Goal: Task Accomplishment & Management: Manage account settings

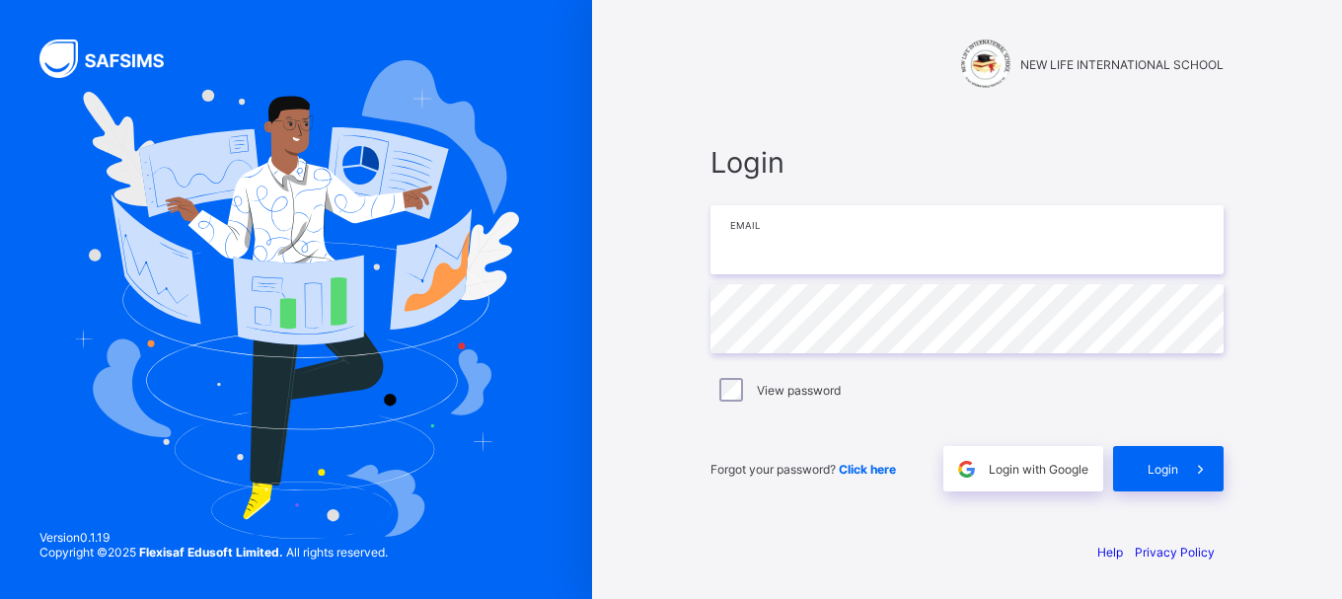
click at [851, 238] on input "email" at bounding box center [967, 239] width 513 height 69
type input "**********"
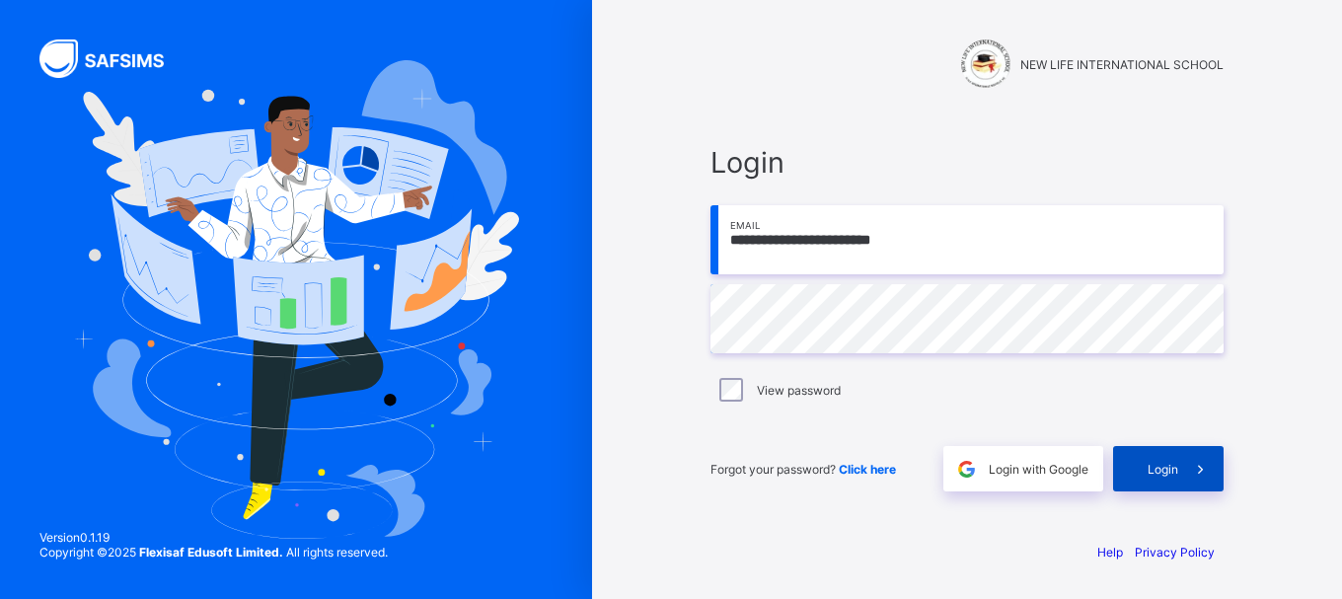
click at [1175, 476] on div "Login" at bounding box center [1168, 468] width 111 height 45
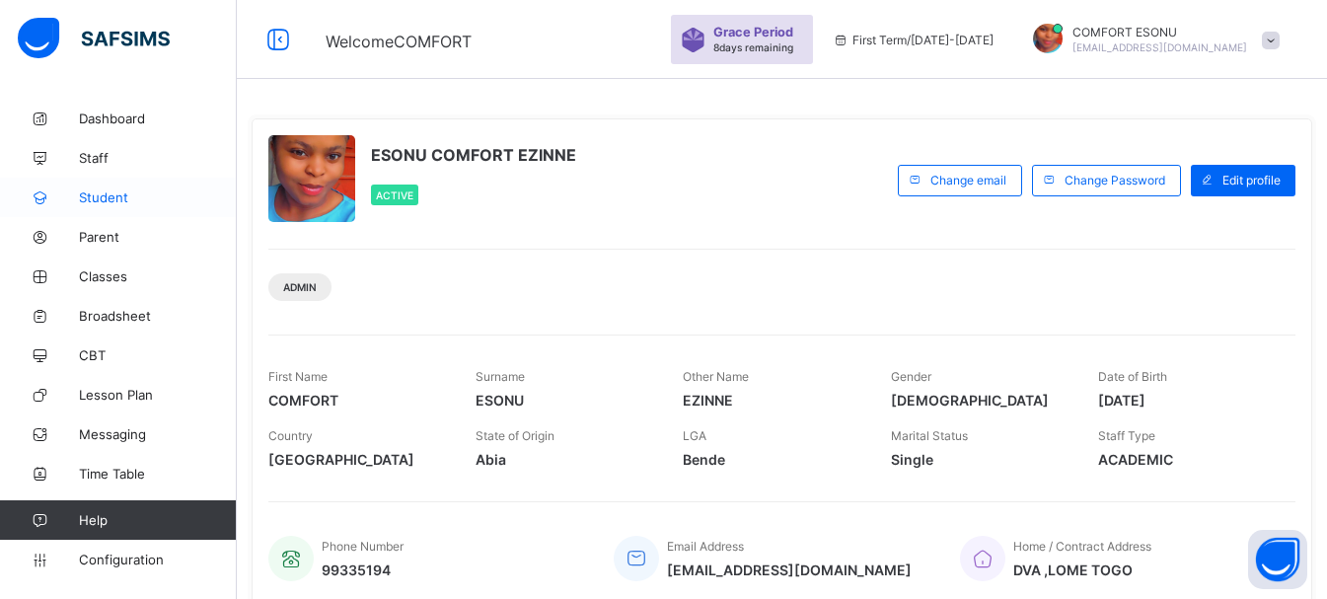
click at [106, 210] on link "Student" at bounding box center [118, 197] width 237 height 39
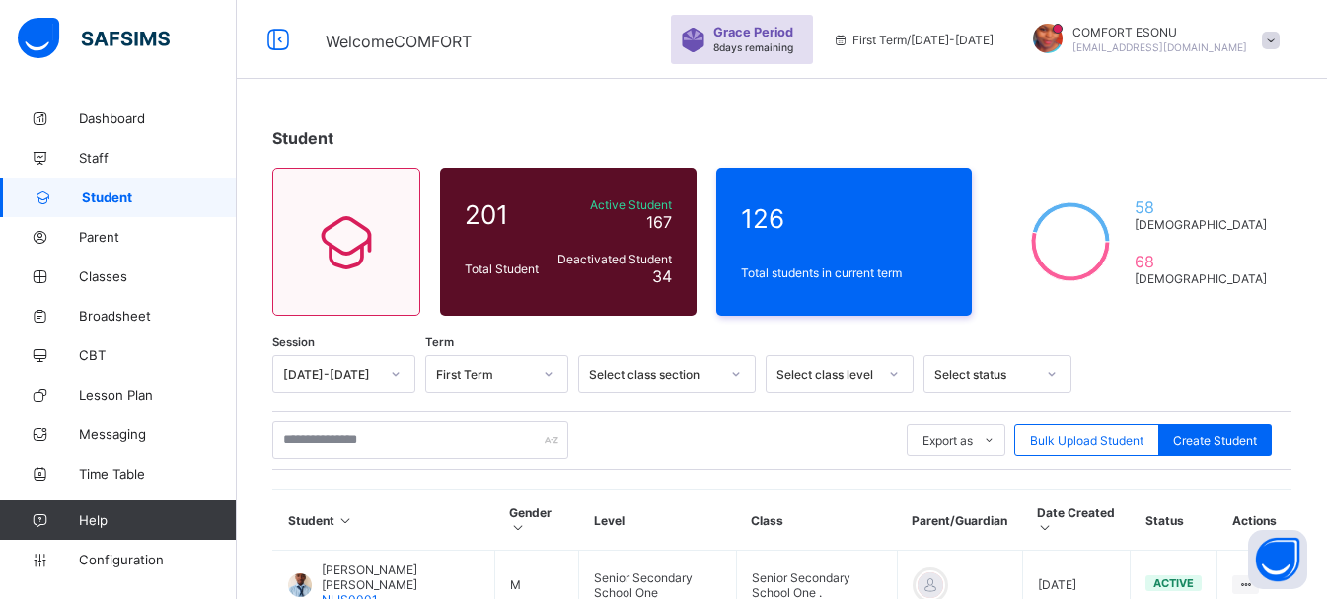
click at [105, 204] on span "Student" at bounding box center [159, 197] width 155 height 16
click at [105, 231] on span "Parent" at bounding box center [158, 237] width 158 height 16
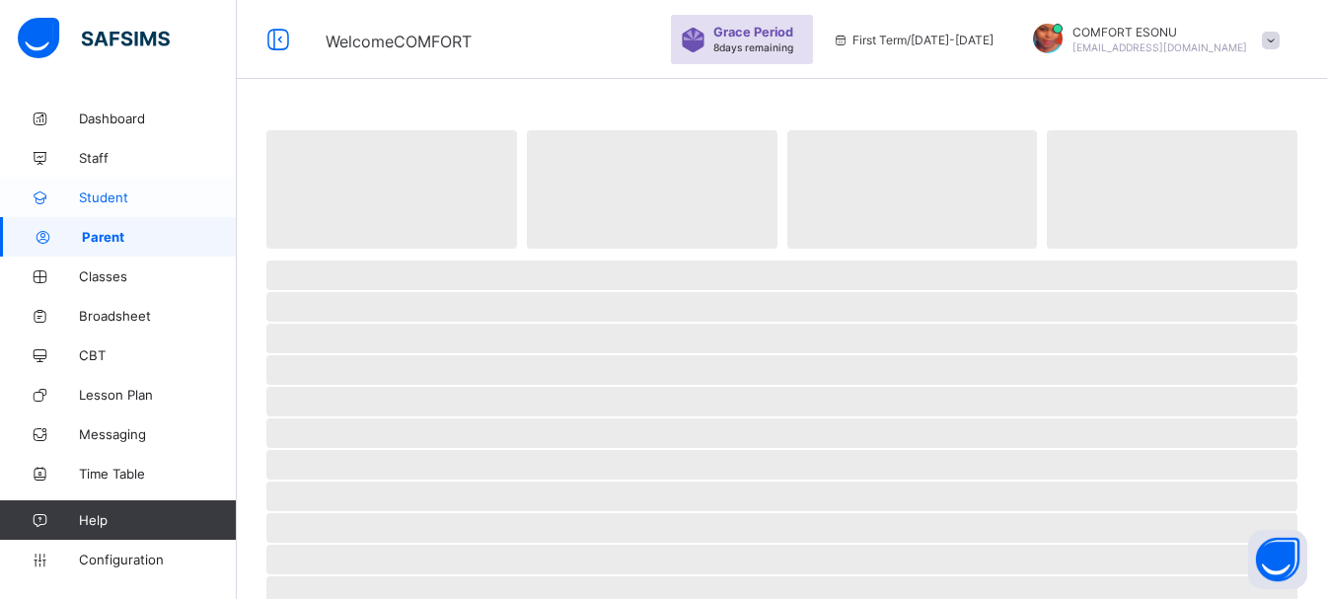
click at [99, 202] on span "Student" at bounding box center [158, 197] width 158 height 16
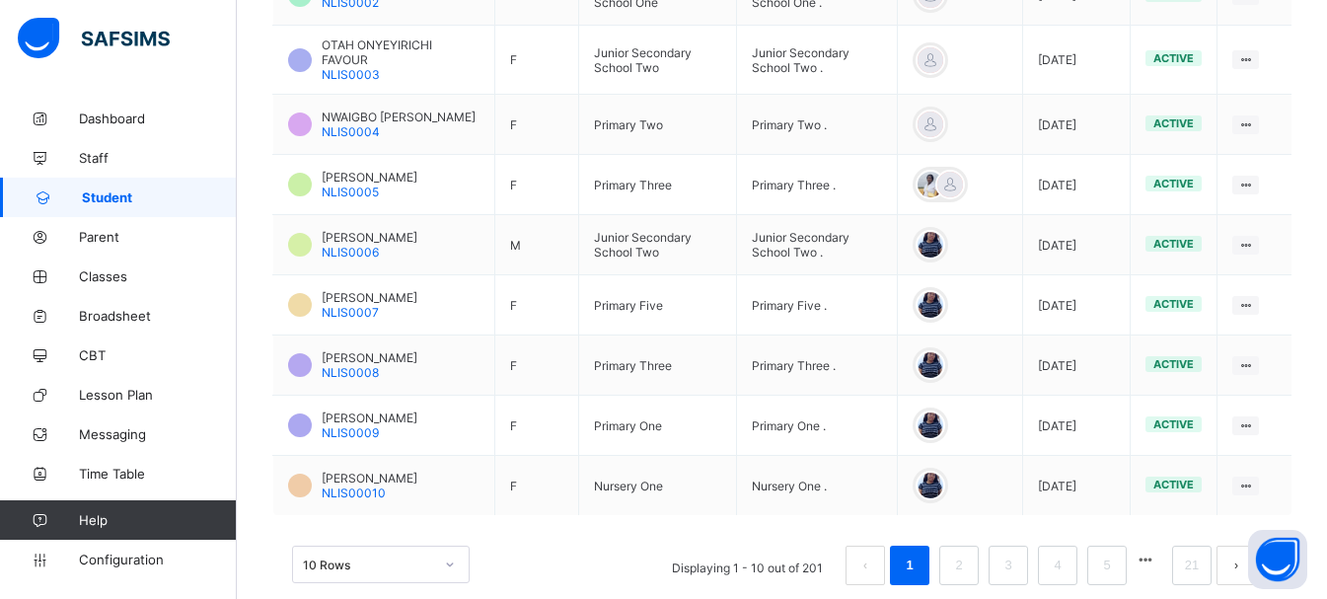
scroll to position [680, 0]
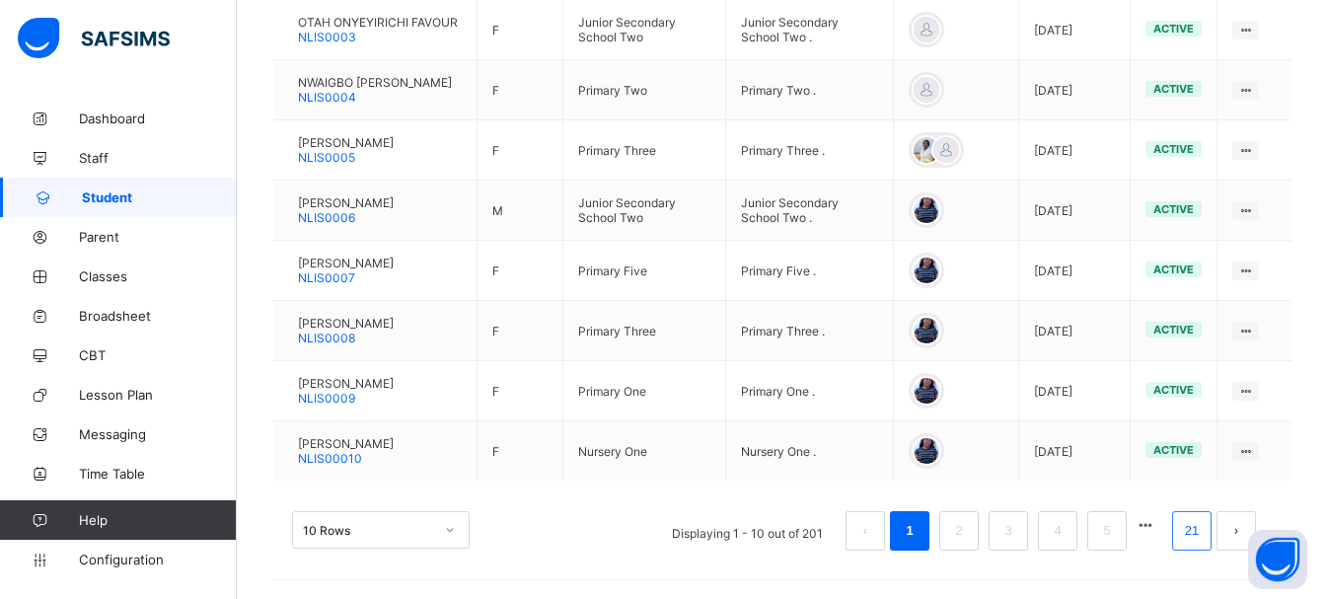
click at [1205, 532] on link "21" at bounding box center [1192, 531] width 26 height 26
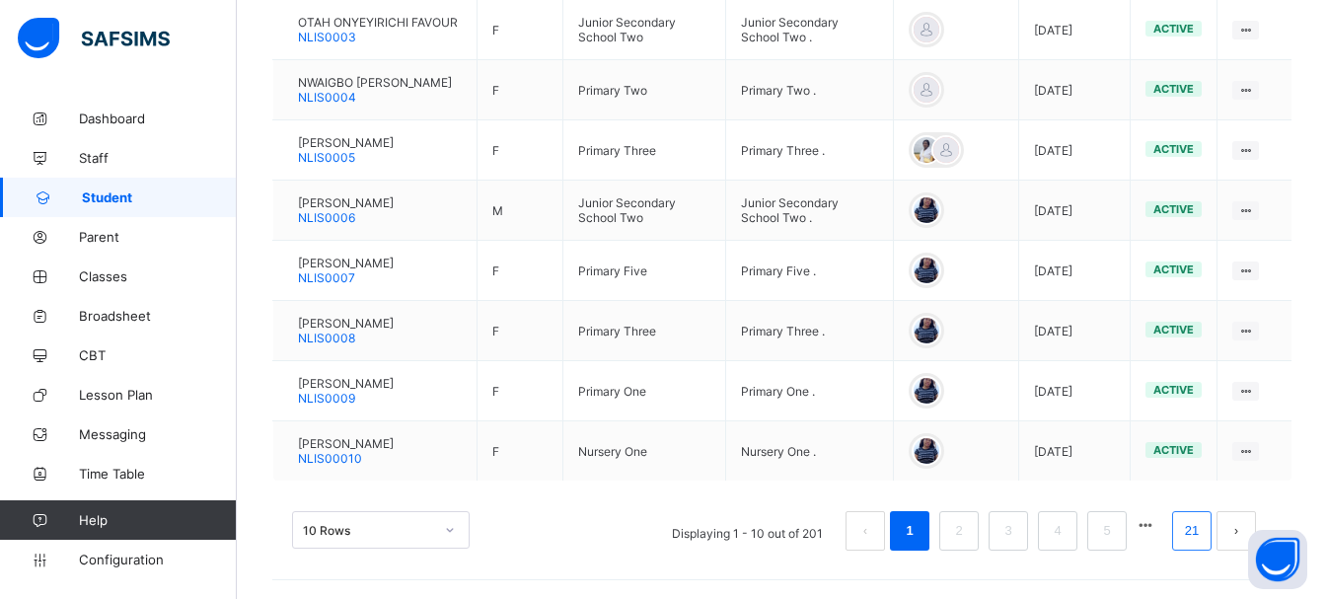
click at [1205, 533] on link "21" at bounding box center [1192, 531] width 26 height 26
click at [1205, 534] on link "21" at bounding box center [1192, 531] width 26 height 26
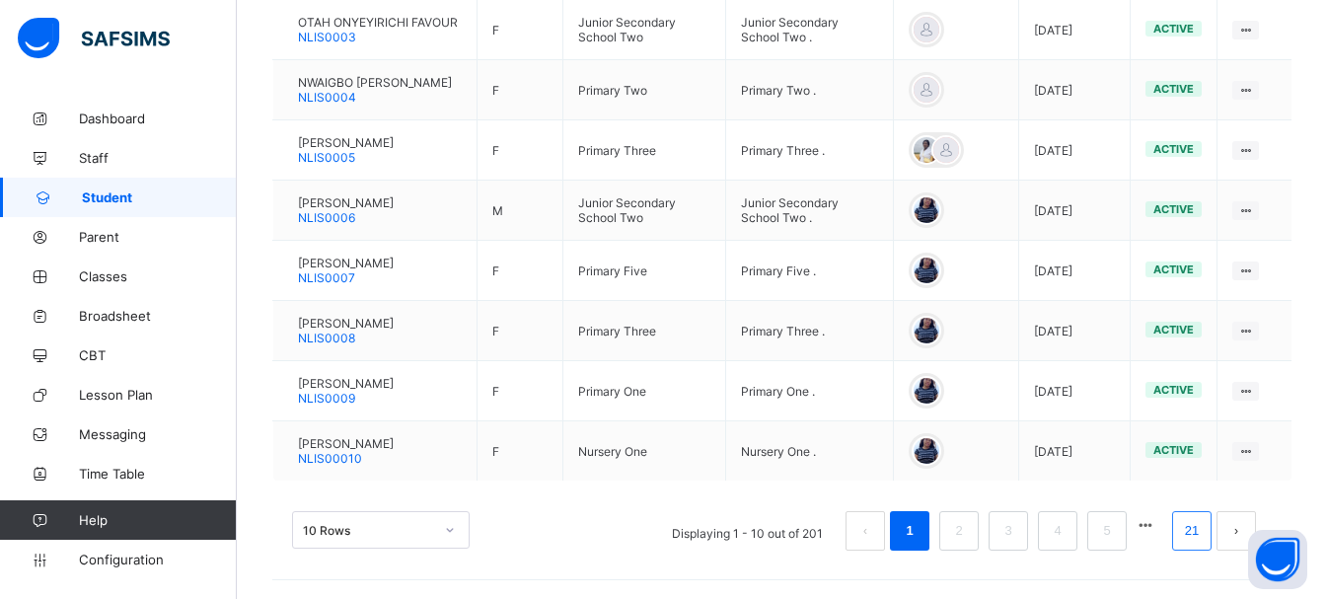
click at [1205, 534] on link "21" at bounding box center [1192, 531] width 26 height 26
click at [1159, 525] on button "button" at bounding box center [1146, 525] width 26 height 17
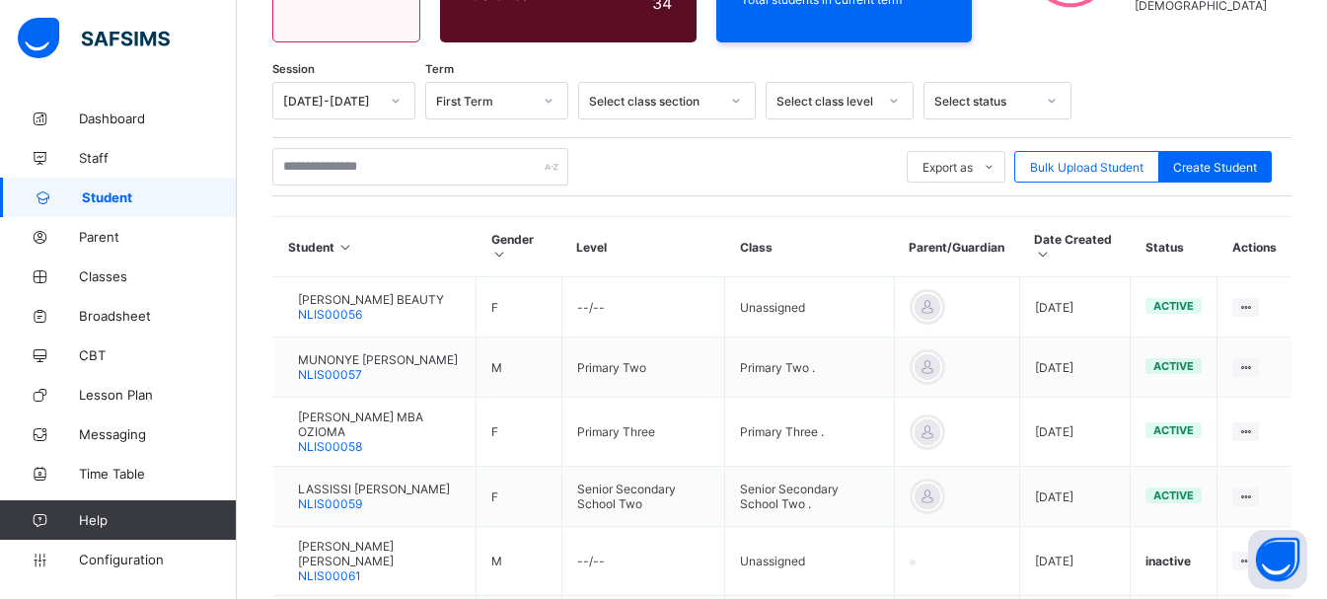
scroll to position [639, 0]
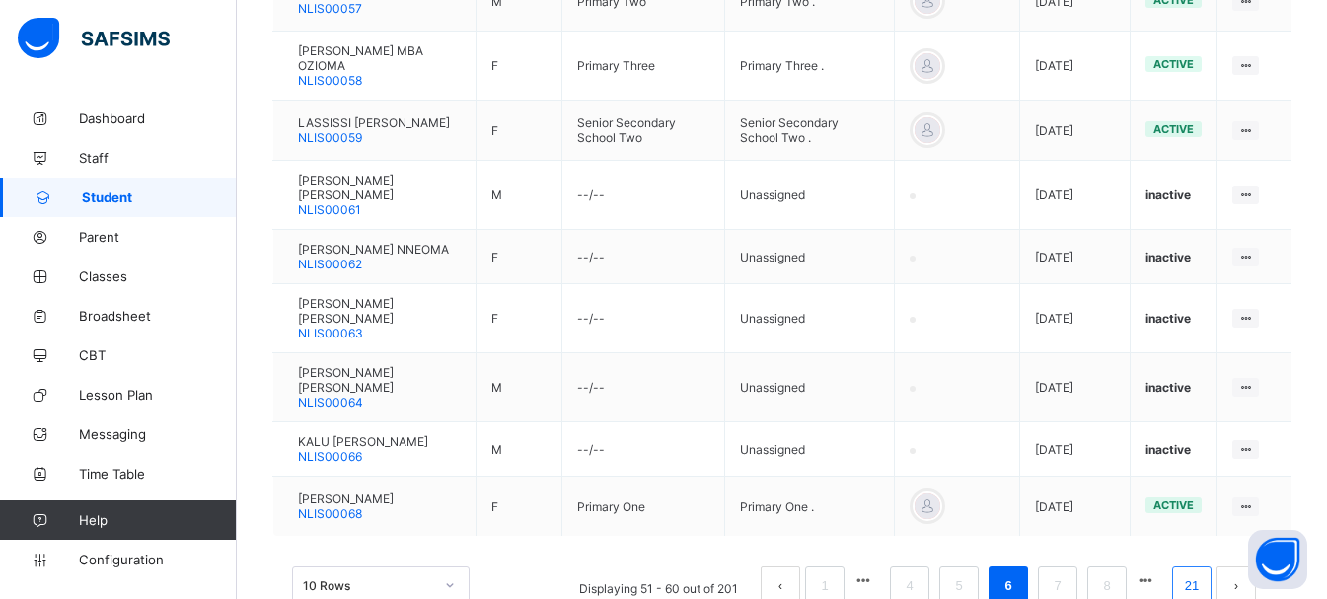
click at [1205, 573] on link "21" at bounding box center [1192, 586] width 26 height 26
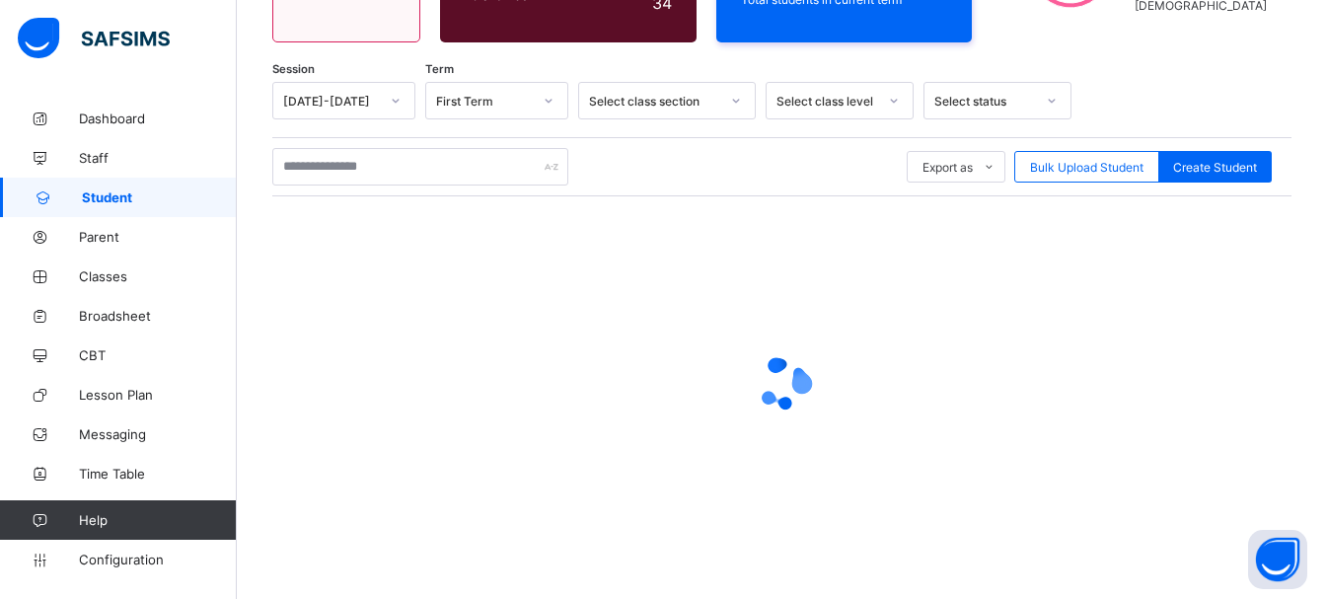
scroll to position [106, 0]
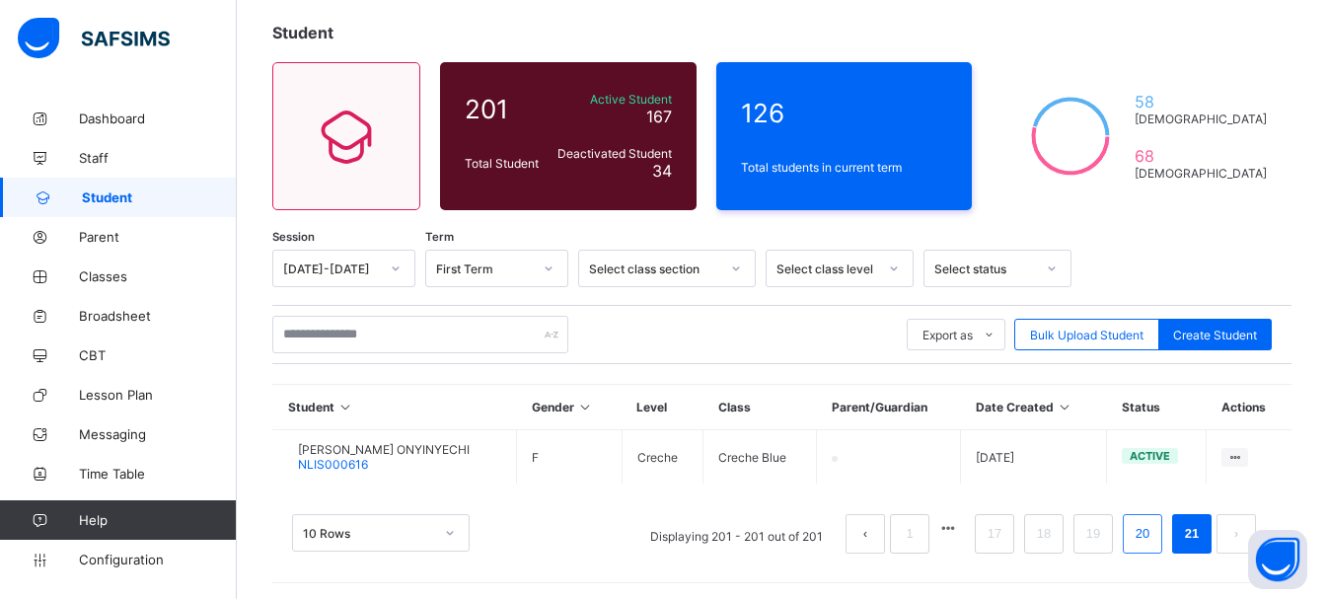
click at [1156, 521] on link "20" at bounding box center [1143, 534] width 26 height 26
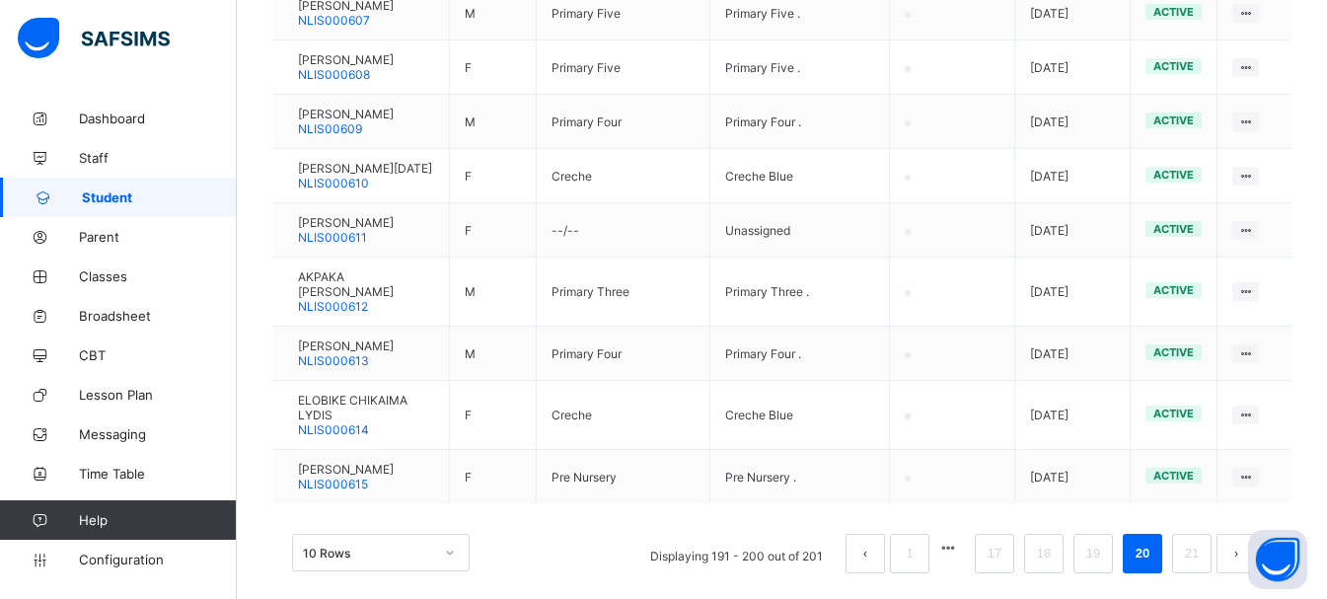
scroll to position [638, 0]
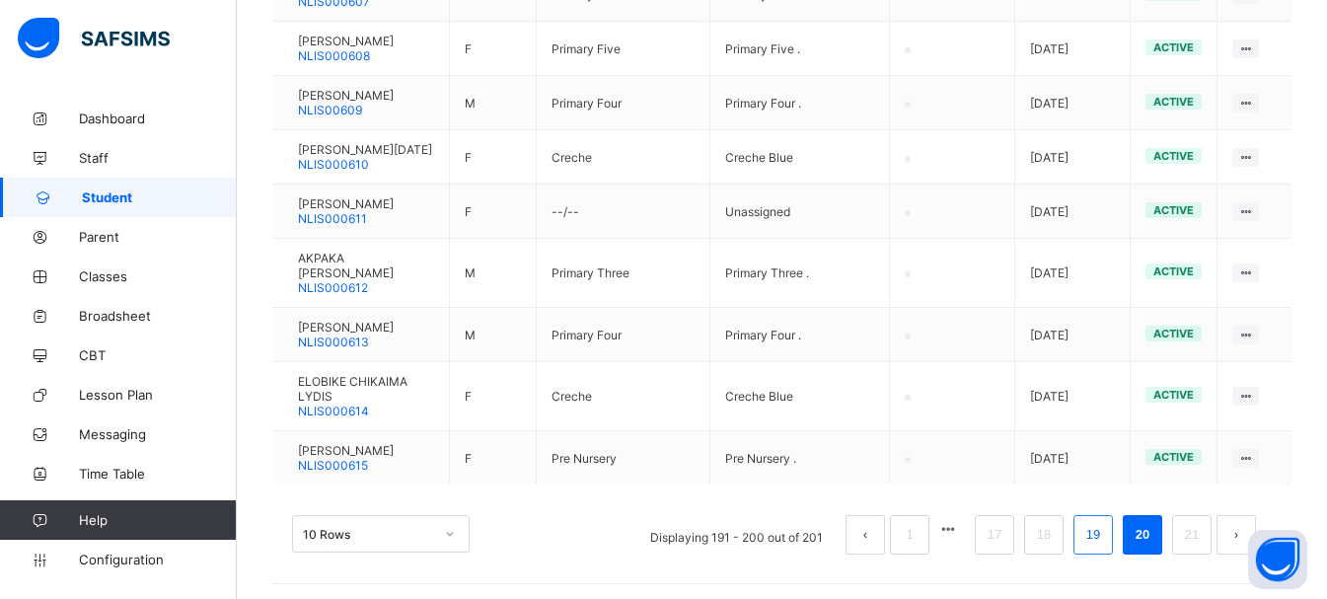
click at [1106, 522] on link "19" at bounding box center [1094, 535] width 26 height 26
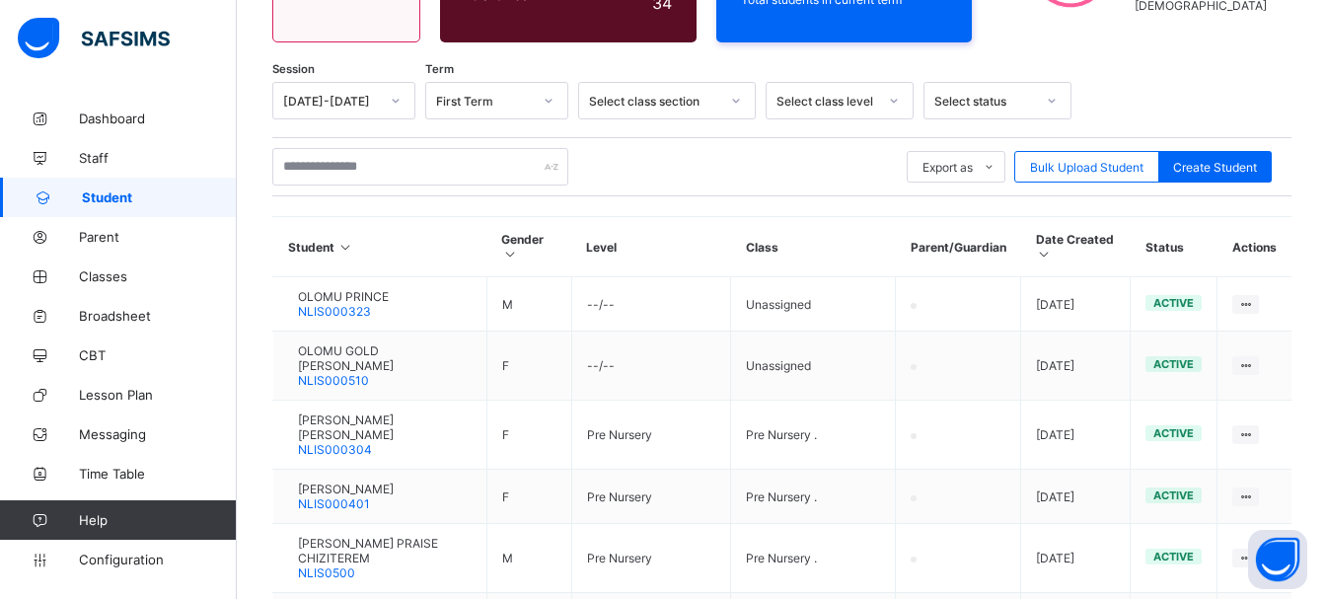
scroll to position [625, 0]
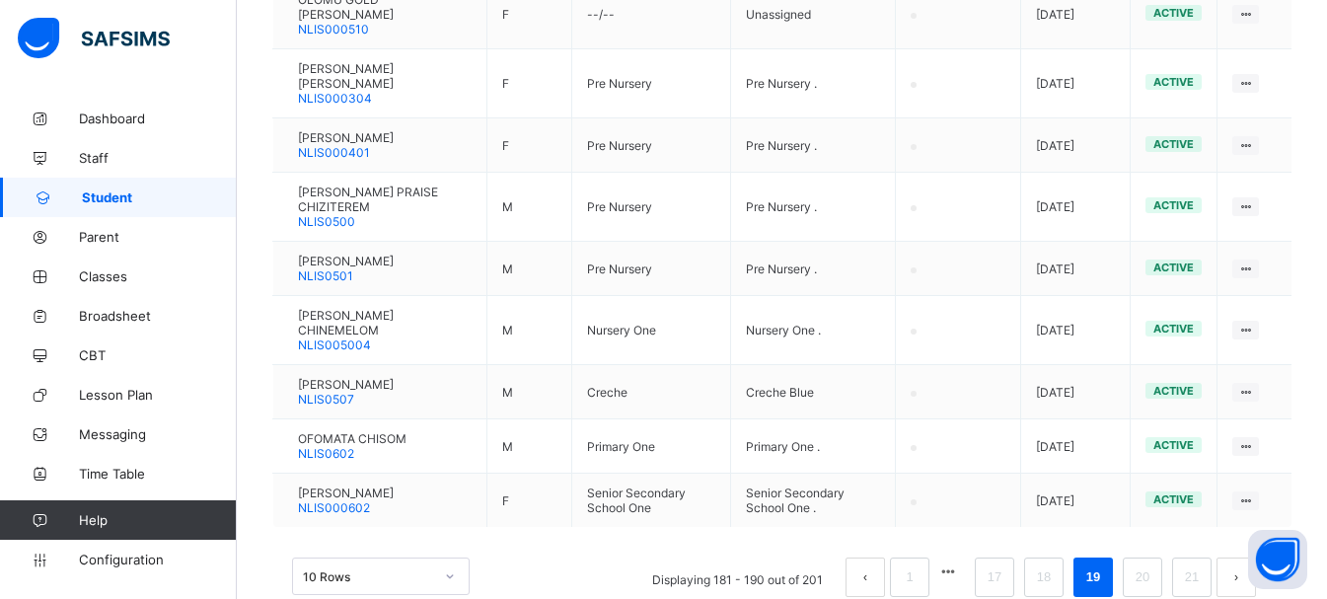
click at [1105, 564] on link "19" at bounding box center [1094, 577] width 26 height 26
click at [1057, 564] on link "18" at bounding box center [1044, 577] width 26 height 26
